Goal: Find specific page/section: Find specific page/section

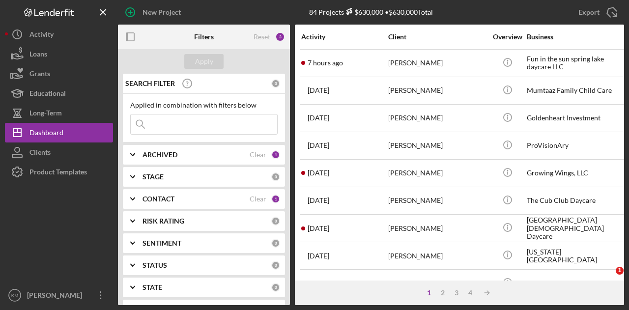
click at [66, 138] on button "Icon/Dashboard Dashboard" at bounding box center [59, 133] width 108 height 20
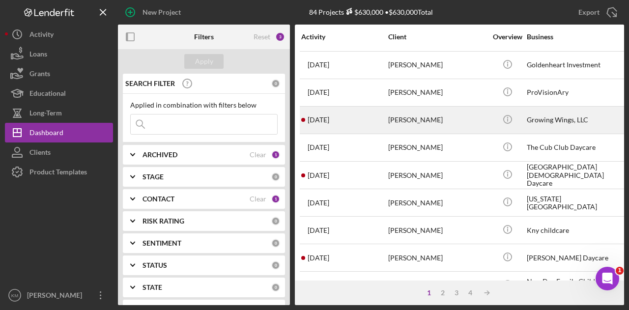
scroll to position [295, 0]
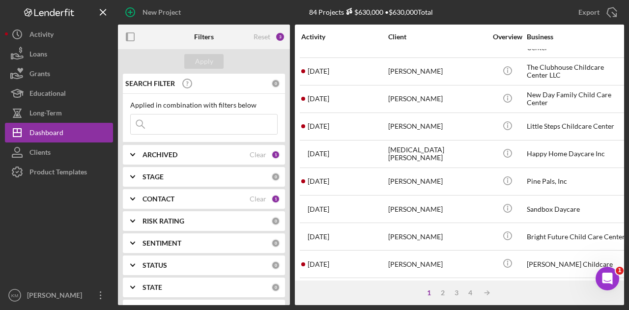
click at [213, 123] on input at bounding box center [204, 124] width 146 height 20
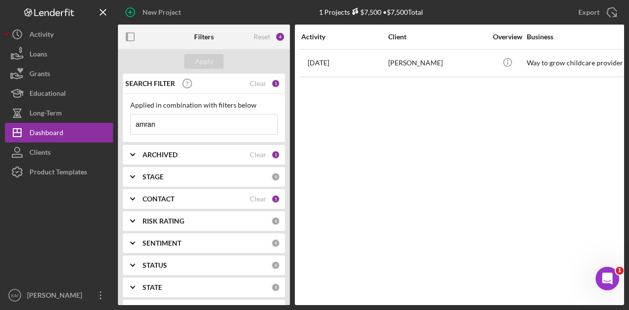
scroll to position [0, 0]
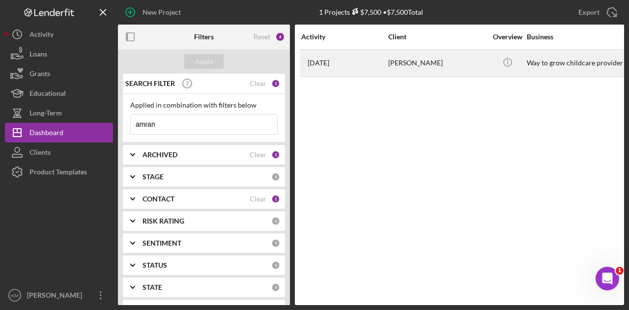
type input "amran"
click at [409, 75] on div "[PERSON_NAME]" at bounding box center [437, 63] width 98 height 26
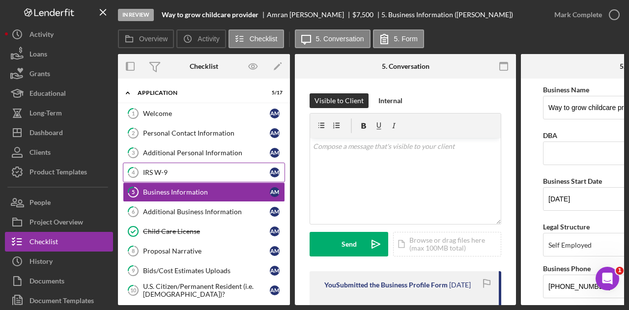
click at [178, 177] on link "4 IRS W-9 A M" at bounding box center [204, 173] width 162 height 20
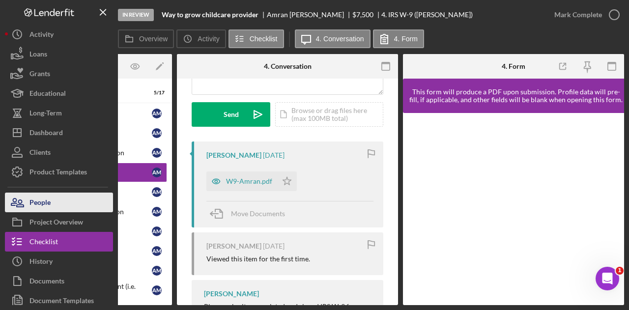
scroll to position [177, 0]
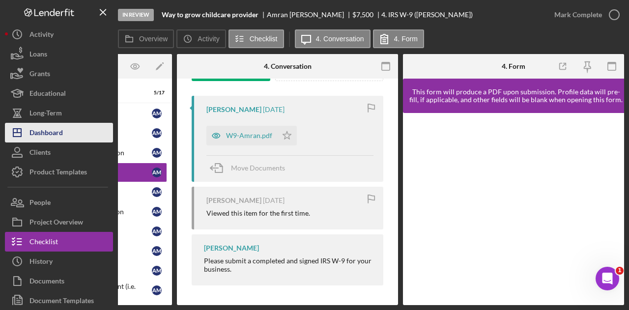
click at [60, 139] on div "Dashboard" at bounding box center [45, 134] width 33 height 22
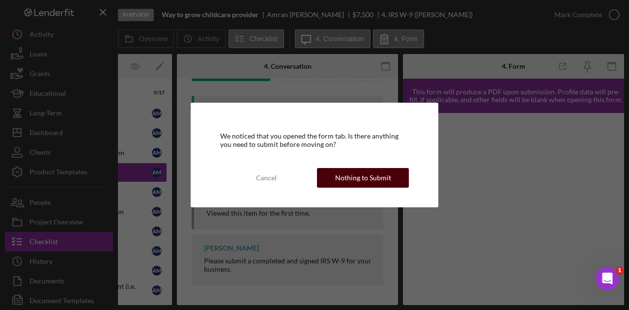
click at [380, 176] on div "Nothing to Submit" at bounding box center [363, 178] width 56 height 20
